Goal: Check status: Check status

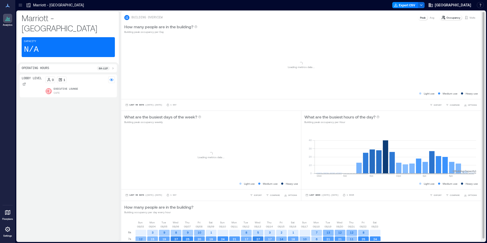
click at [468, 15] on div "Occupancy Visits" at bounding box center [458, 18] width 39 height 6
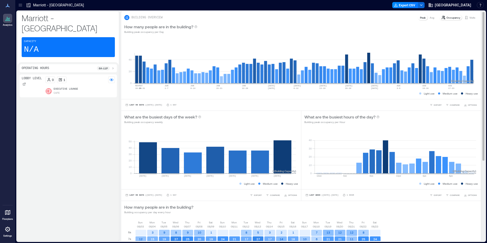
click at [465, 18] on icon at bounding box center [467, 18] width 4 height 4
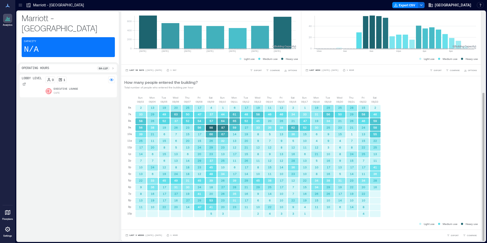
scroll to position [1, 0]
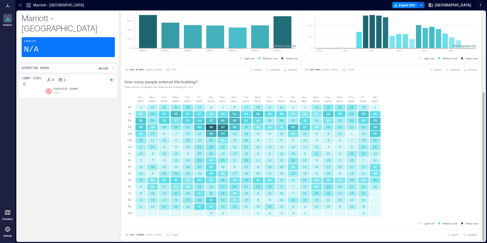
click at [148, 238] on div "Last 3 Weeks | [DATE] - [DATE] 1 Hour EXPORT COMPARE" at bounding box center [301, 234] width 360 height 11
click at [155, 232] on div "Last 3 Weeks | [DATE] - [DATE] 1 Hour EXPORT COMPARE" at bounding box center [301, 234] width 360 height 11
click at [154, 235] on span "| [DATE] - [DATE]" at bounding box center [153, 235] width 17 height 0
click at [137, 227] on span "Custom" at bounding box center [134, 226] width 11 height 4
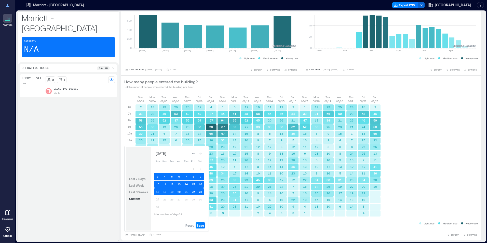
click at [195, 226] on div "Reset Save" at bounding box center [179, 225] width 56 height 10
click at [192, 227] on span "Reset" at bounding box center [190, 226] width 8 height 4
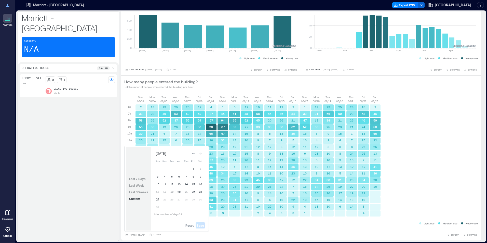
click at [159, 198] on button "24" at bounding box center [157, 199] width 7 height 7
click at [200, 225] on span "Save" at bounding box center [200, 226] width 7 height 4
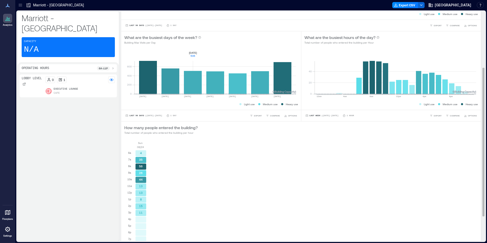
scroll to position [125, 0]
